Goal: Transaction & Acquisition: Purchase product/service

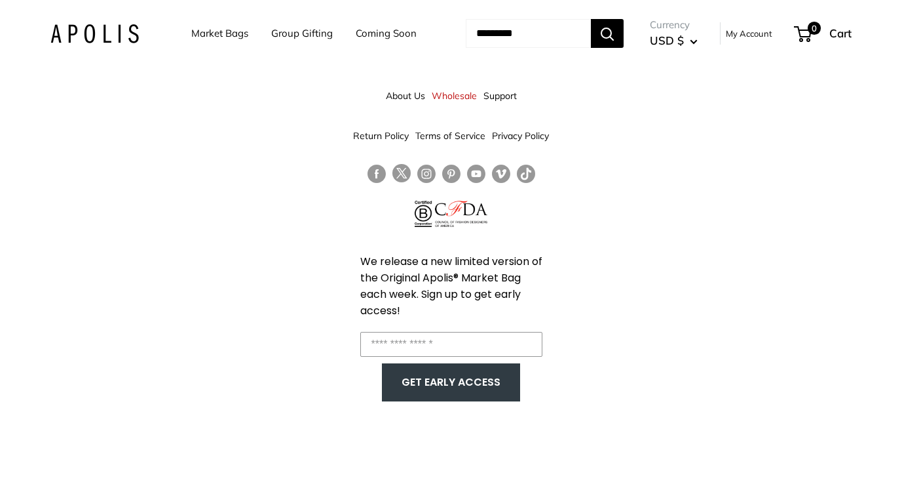
click at [461, 97] on link "Wholesale" at bounding box center [454, 96] width 45 height 24
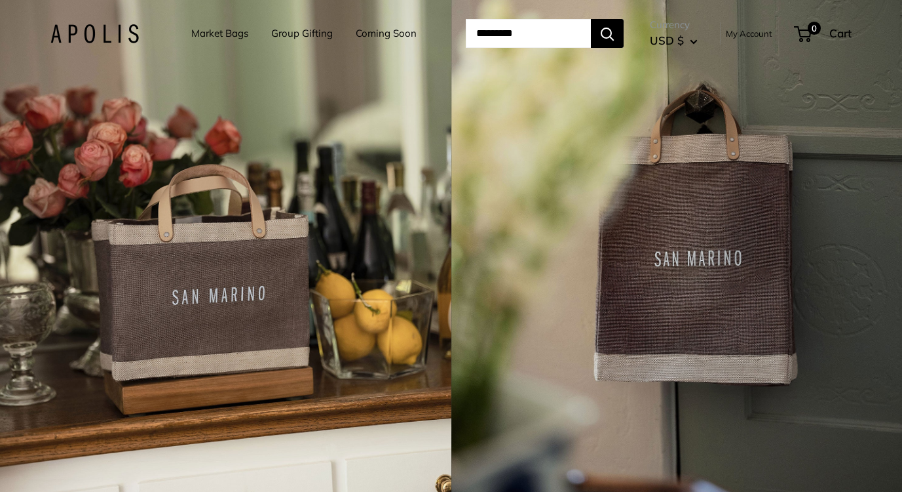
click at [209, 35] on link "Market Bags" at bounding box center [219, 33] width 57 height 18
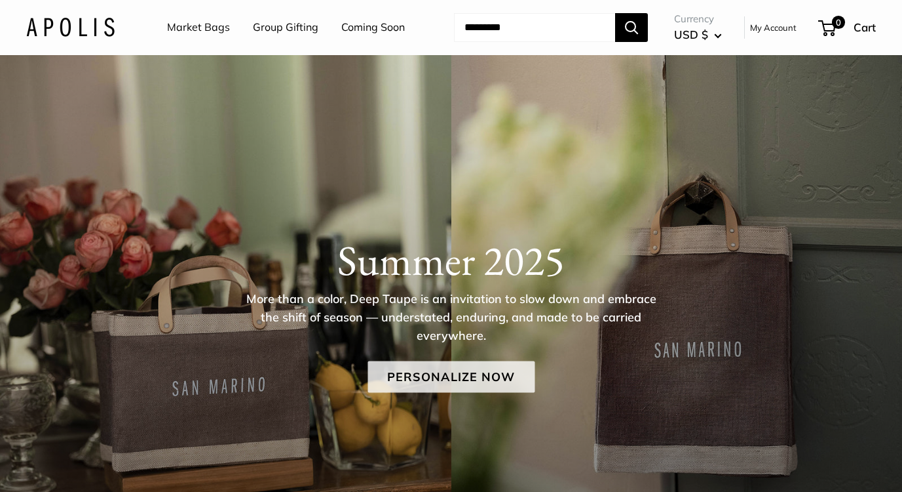
click at [416, 372] on link "Personalize Now" at bounding box center [451, 376] width 167 height 31
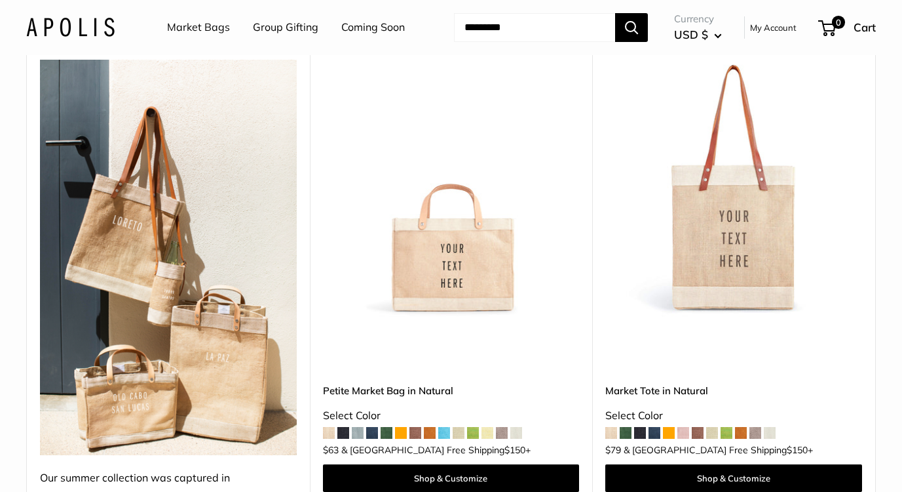
scroll to position [1091, 0]
